Goal: Task Accomplishment & Management: Use online tool/utility

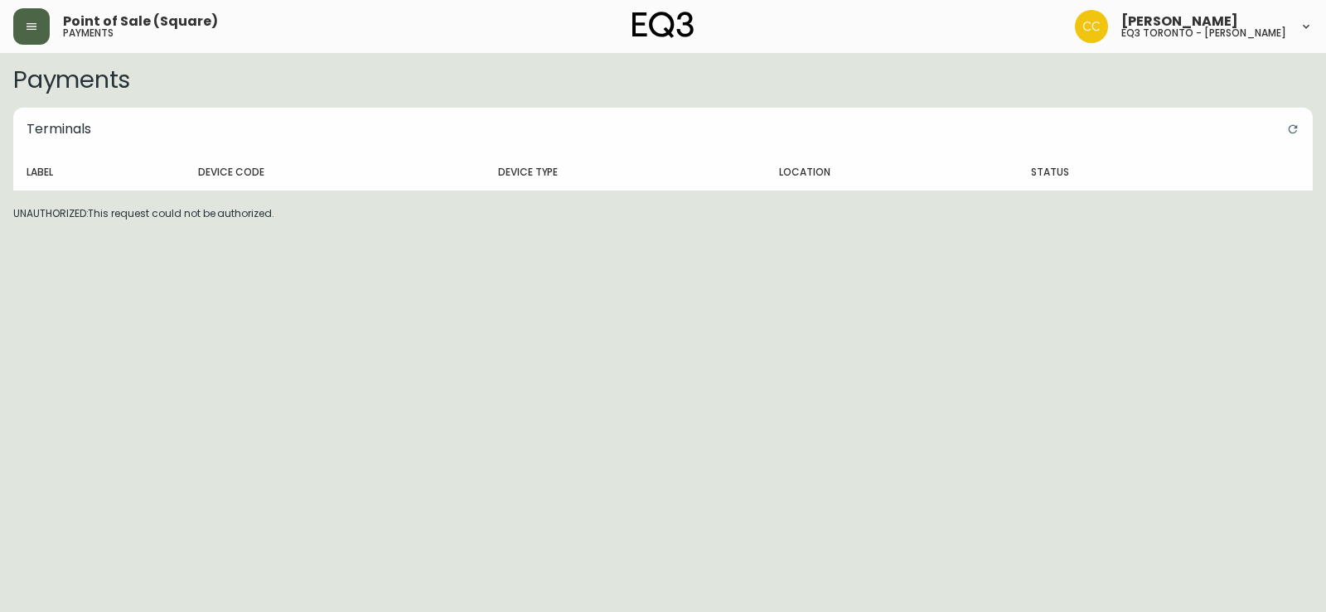
click at [34, 27] on icon "button" at bounding box center [32, 26] width 10 height 7
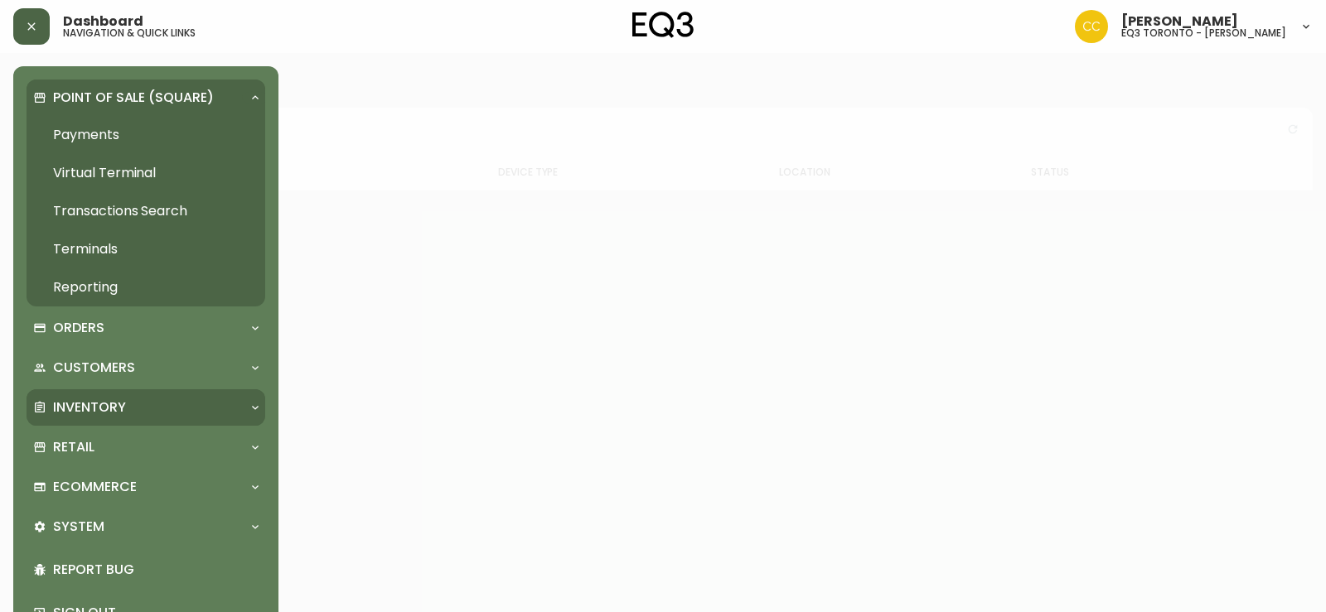
click at [111, 419] on div "Inventory" at bounding box center [146, 407] width 239 height 36
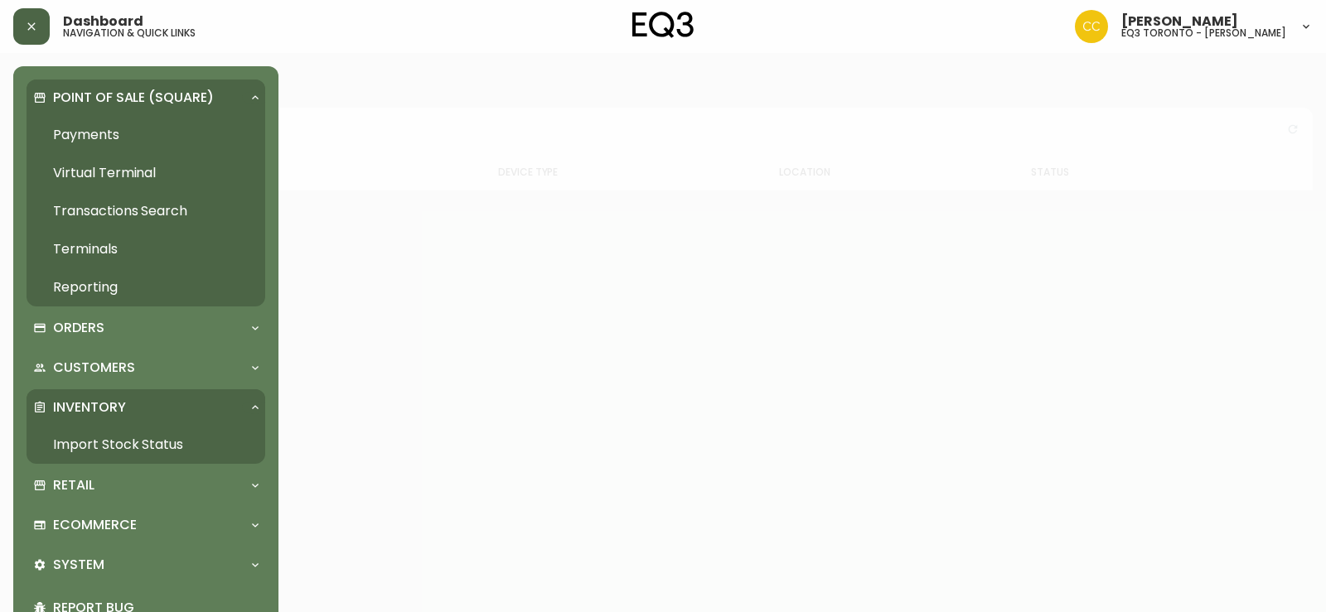
click at [109, 449] on link "Import Stock Status" at bounding box center [146, 445] width 239 height 38
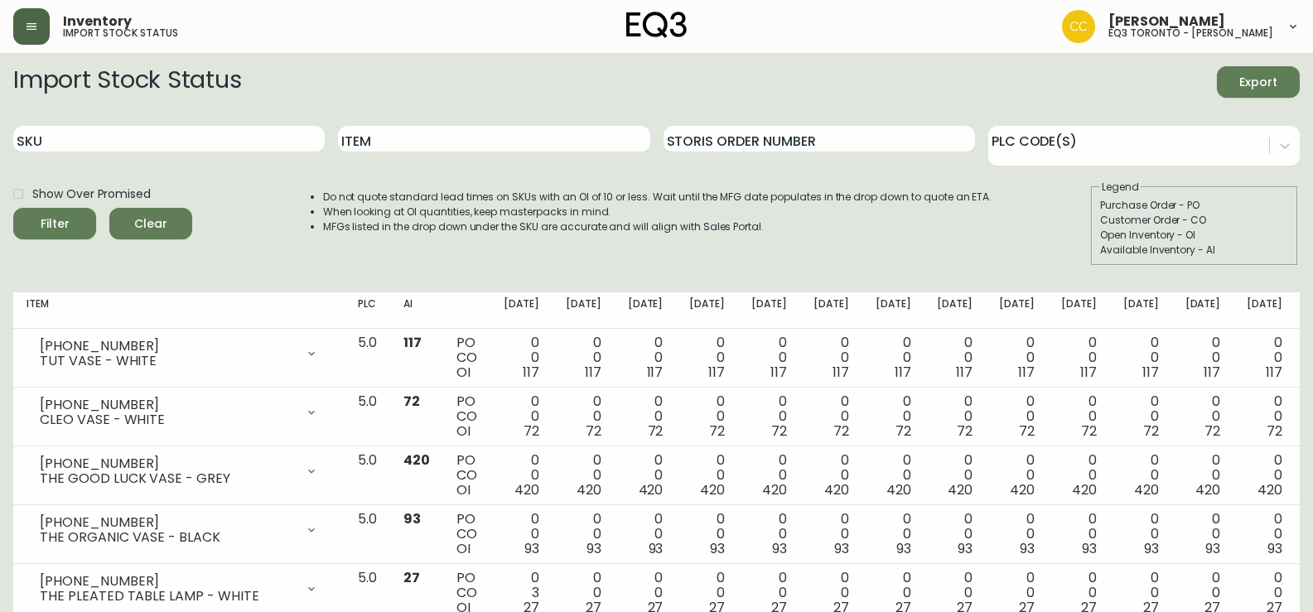
click at [150, 51] on div "Inventory import stock status [PERSON_NAME] eq3 [GEOGRAPHIC_DATA] - [PERSON_NAM…" at bounding box center [656, 26] width 1287 height 53
click at [294, 143] on input "SKU" at bounding box center [169, 139] width 312 height 27
click at [13, 208] on button "Filter" at bounding box center [54, 223] width 83 height 31
click at [385, 149] on input "Item" at bounding box center [494, 139] width 312 height 27
click at [13, 208] on button "Filter" at bounding box center [54, 223] width 83 height 31
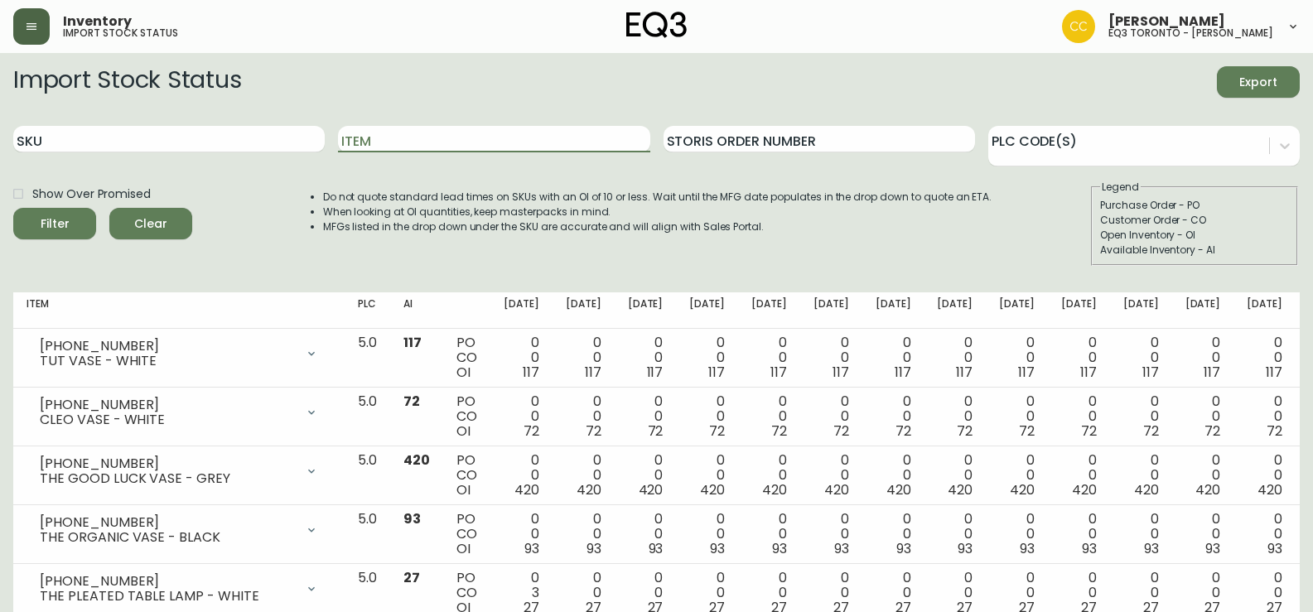
click at [526, 230] on li "MFGs listed in the drop down under the SKU are accurate and will align with Sal…" at bounding box center [658, 227] width 670 height 15
click at [438, 148] on input "Item" at bounding box center [494, 139] width 312 height 27
type input "K"
click at [13, 208] on button "Filter" at bounding box center [54, 223] width 83 height 31
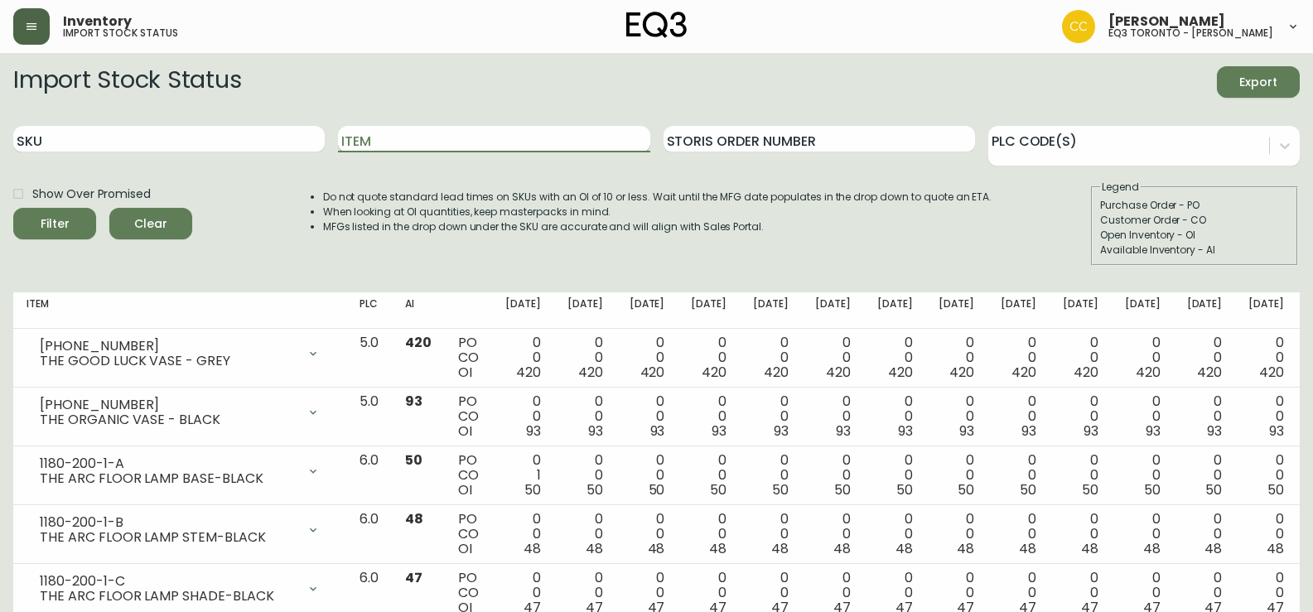
click at [13, 208] on button "Filter" at bounding box center [54, 223] width 83 height 31
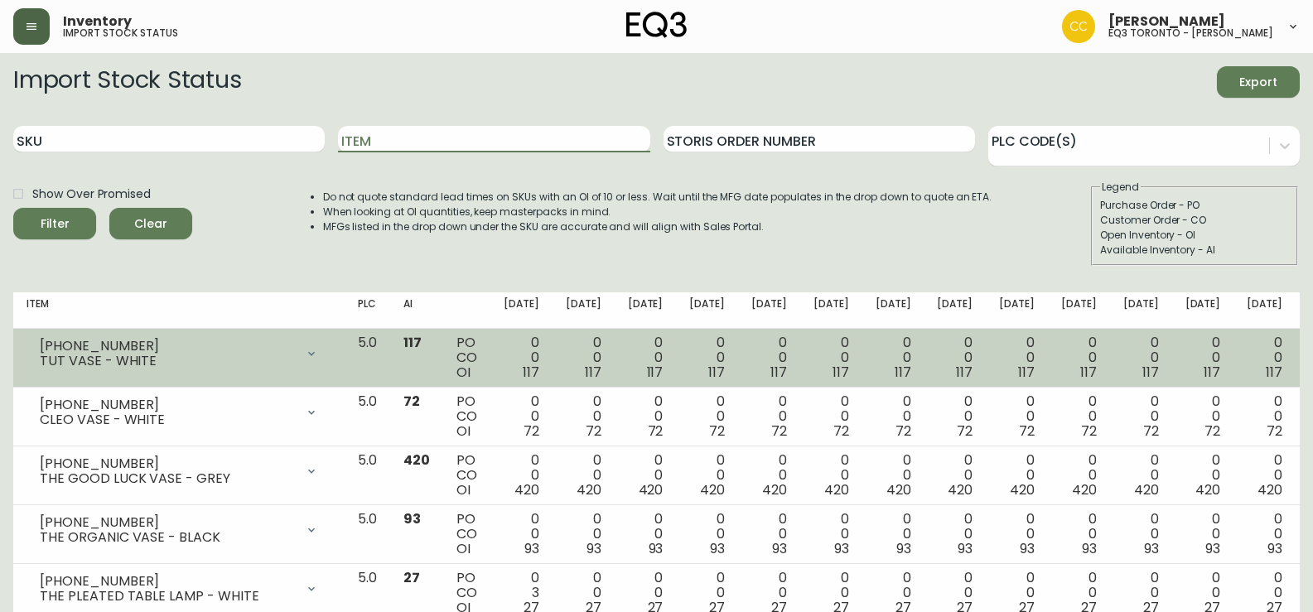
click at [318, 355] on icon at bounding box center [311, 353] width 13 height 13
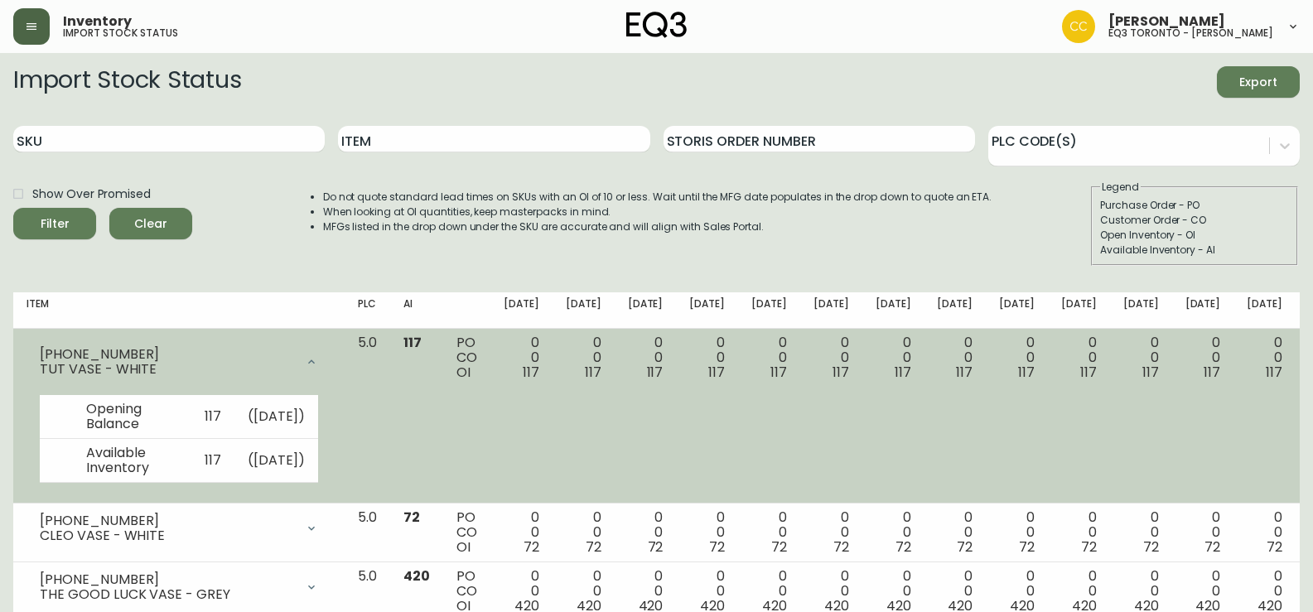
click at [318, 355] on icon at bounding box center [311, 361] width 13 height 13
